Goal: Obtain resource: Download file/media

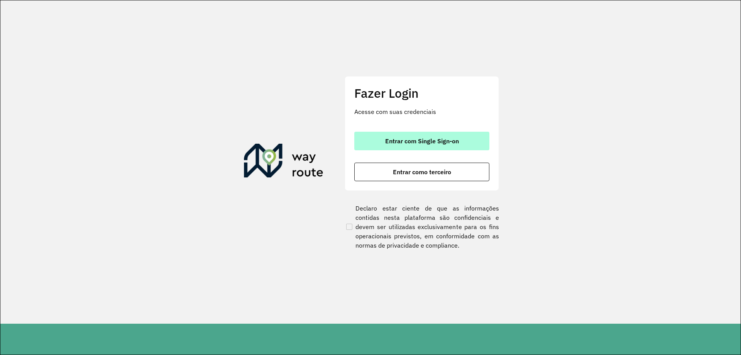
click at [406, 138] on span "Entrar com Single Sign-on" at bounding box center [422, 141] width 74 height 6
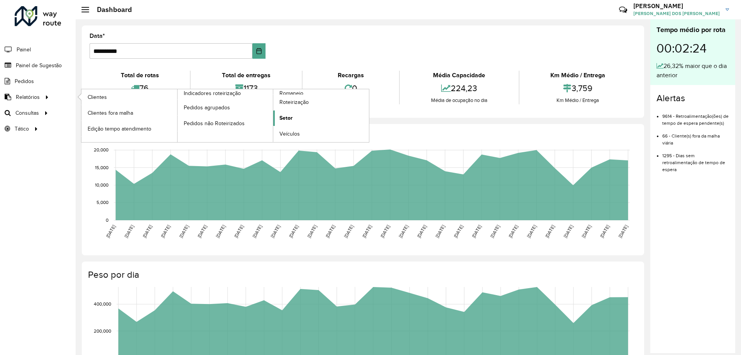
click at [293, 117] on link "Setor" at bounding box center [321, 117] width 96 height 15
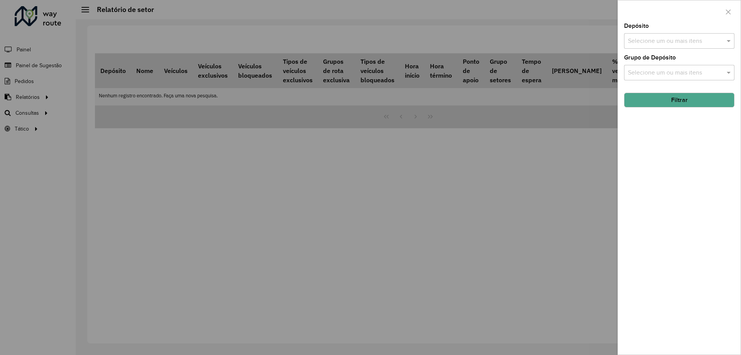
click at [703, 32] on div "Depósito Selecione um ou mais itens" at bounding box center [679, 35] width 110 height 25
click at [702, 35] on div "Selecione um ou mais itens" at bounding box center [679, 40] width 110 height 15
click at [683, 79] on div "CDD Santa Luzia" at bounding box center [679, 79] width 110 height 13
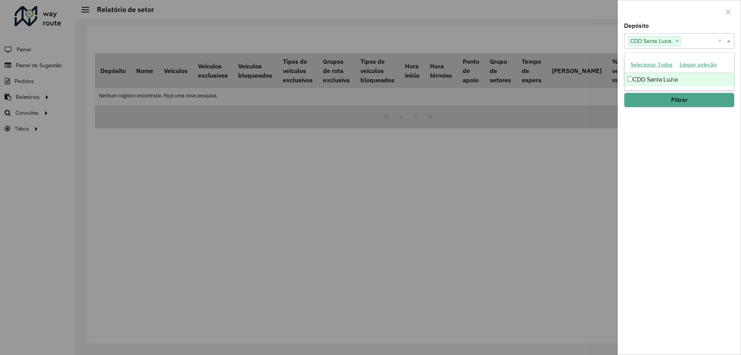
click at [668, 158] on div "Depósito Selecione um ou mais itens CDD Santa Luzia × × Grupo de Depósito Selec…" at bounding box center [679, 188] width 123 height 331
click at [677, 75] on input "text" at bounding box center [675, 72] width 99 height 9
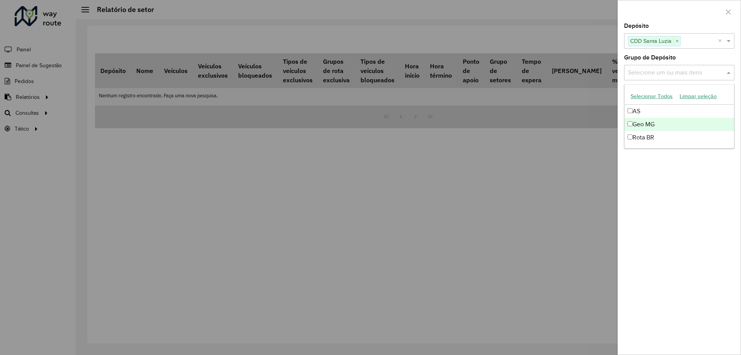
click at [643, 120] on div "Geo MG" at bounding box center [679, 124] width 110 height 13
drag, startPoint x: 705, startPoint y: 186, endPoint x: 698, endPoint y: 127, distance: 59.4
click at [704, 186] on div "Depósito Selecione um ou mais itens CDD Santa Luzia × × Grupo de Depósito Selec…" at bounding box center [679, 188] width 123 height 331
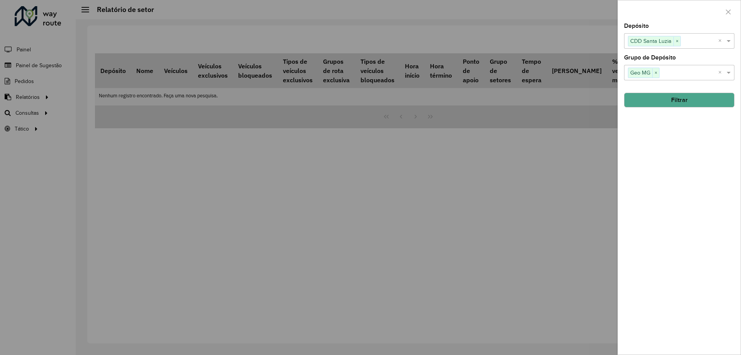
click at [695, 103] on button "Filtrar" at bounding box center [679, 100] width 110 height 15
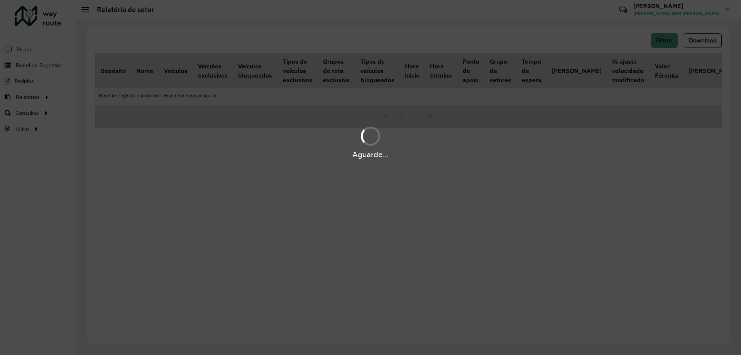
click at [454, 209] on div "Aguarde..." at bounding box center [370, 177] width 741 height 355
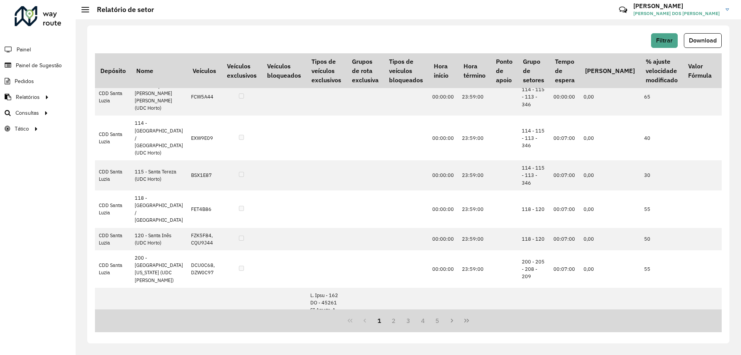
scroll to position [154, 0]
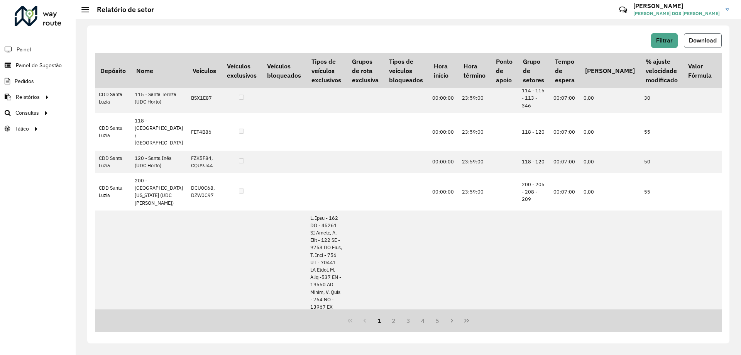
click at [693, 41] on span "Download" at bounding box center [703, 40] width 28 height 7
